Goal: Navigation & Orientation: Understand site structure

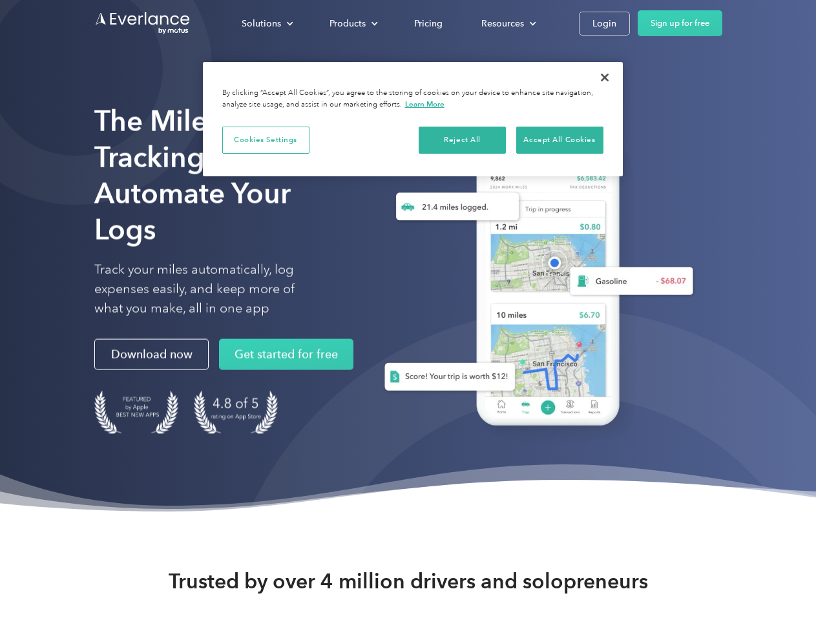
click at [267, 23] on div "Solutions" at bounding box center [261, 24] width 39 height 16
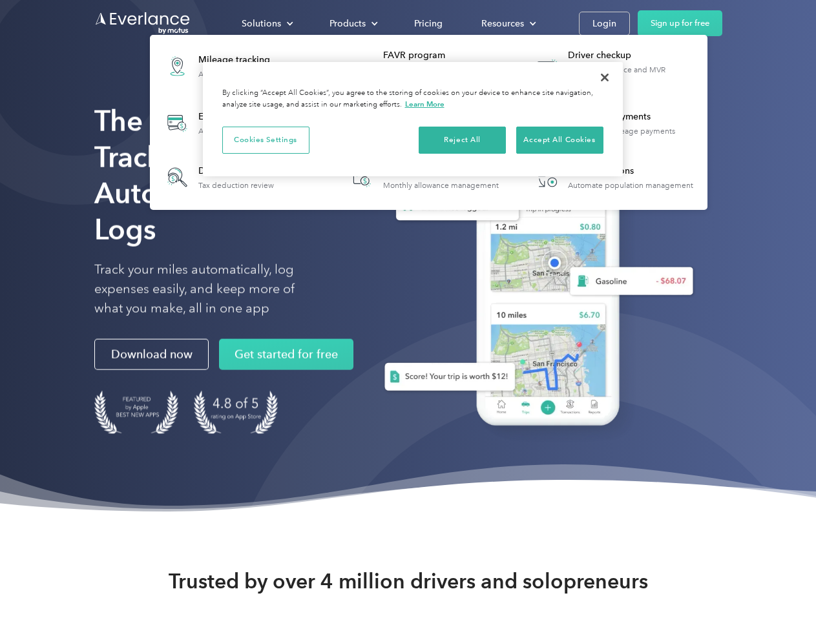
click at [352, 23] on div "Products" at bounding box center [348, 24] width 36 height 16
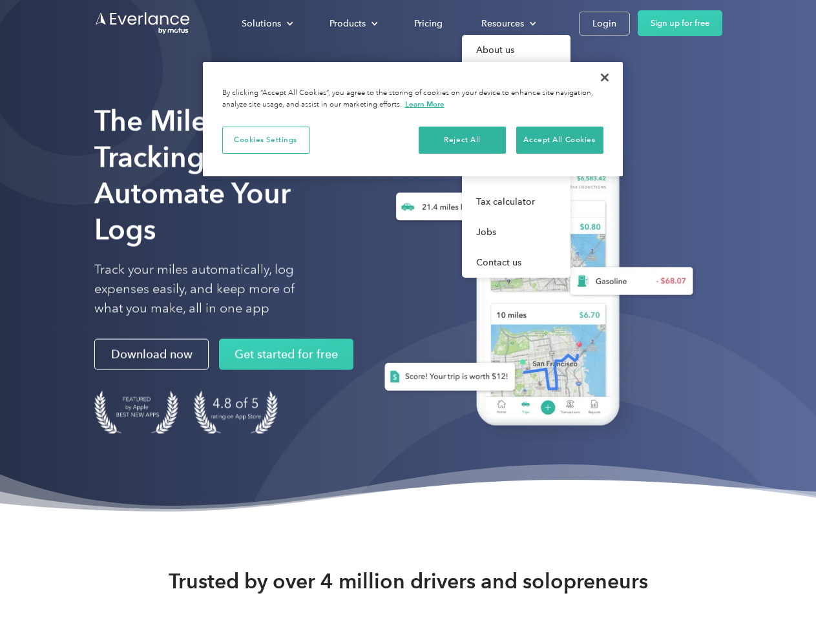
click at [507, 23] on div "Resources" at bounding box center [502, 24] width 43 height 16
click at [266, 140] on button "Cookies Settings" at bounding box center [265, 140] width 87 height 27
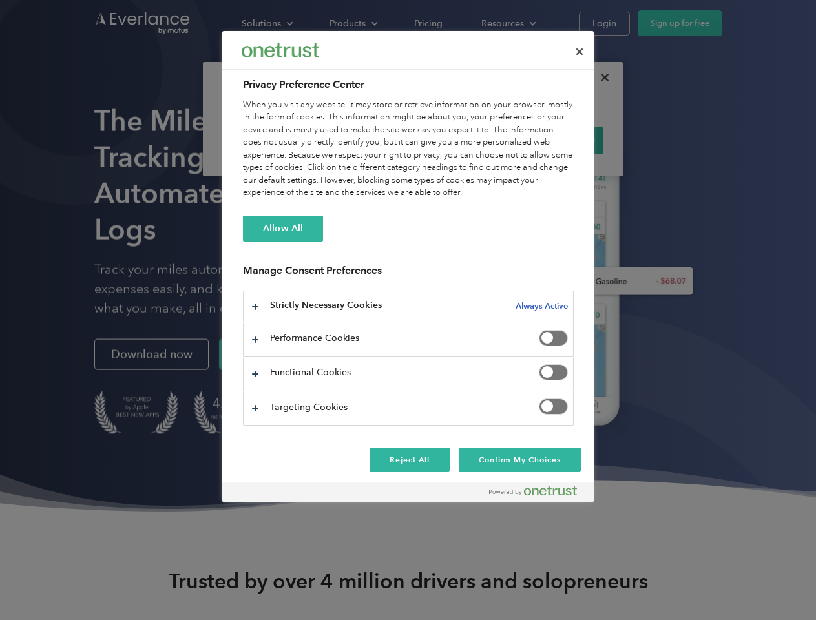
click at [463, 140] on div "When you visit any website, it may store or retrieve information on your browse…" at bounding box center [408, 149] width 331 height 101
click at [560, 140] on div "When you visit any website, it may store or retrieve information on your browse…" at bounding box center [408, 149] width 331 height 101
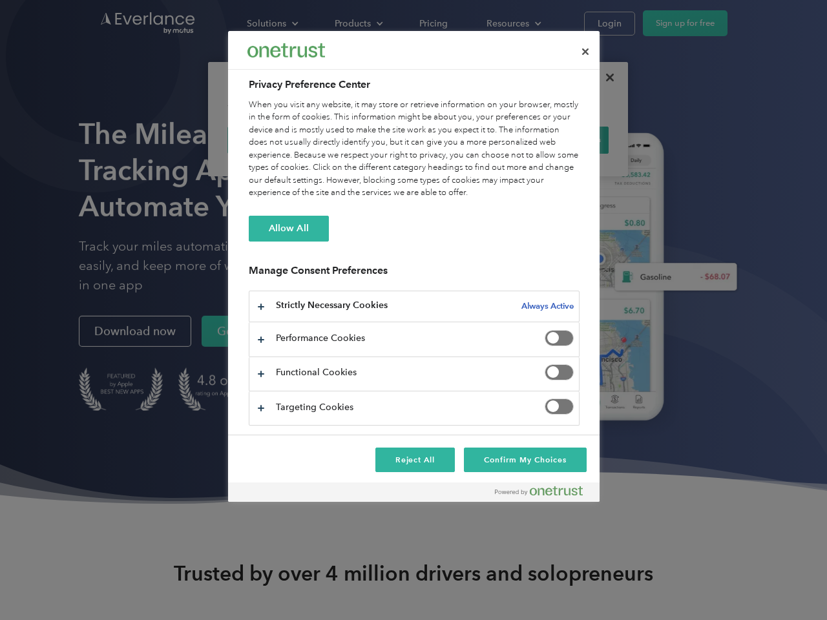
click at [605, 78] on div at bounding box center [413, 310] width 827 height 620
